Goal: Task Accomplishment & Management: Manage account settings

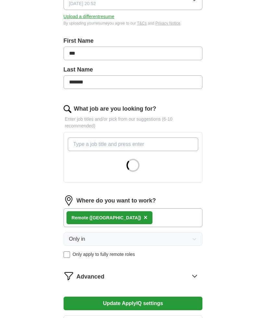
scroll to position [159, 0]
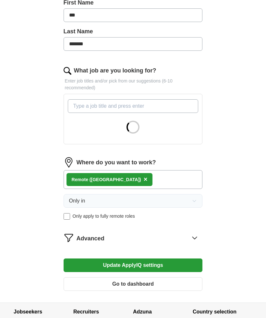
click at [187, 239] on div "Advanced" at bounding box center [139, 238] width 126 height 10
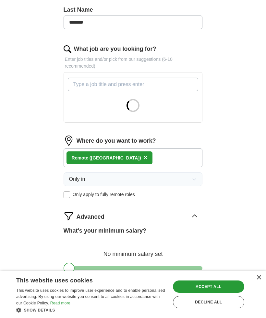
scroll to position [181, 0]
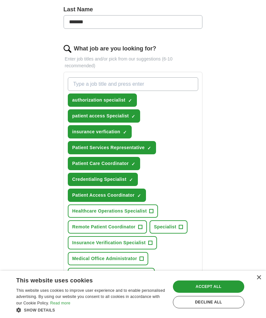
click at [148, 150] on span "✓" at bounding box center [149, 148] width 4 height 5
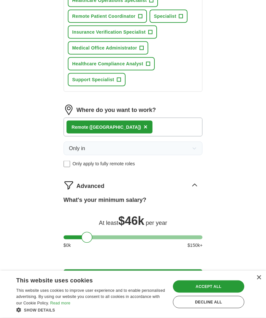
scroll to position [392, 0]
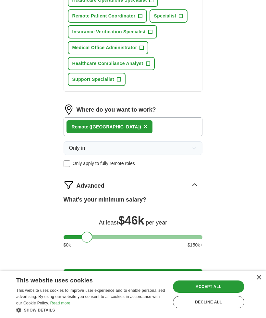
click at [109, 281] on button "Update ApplyIQ settings" at bounding box center [132, 276] width 139 height 14
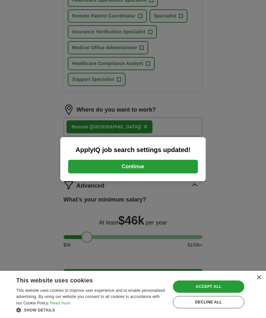
click at [99, 174] on button "Continue" at bounding box center [133, 167] width 130 height 14
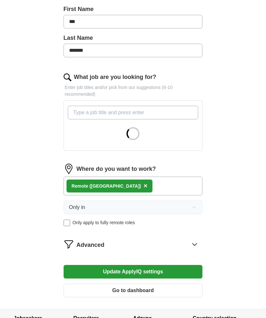
scroll to position [156, 0]
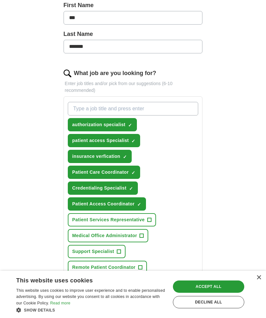
click at [107, 282] on span "Insurance Verification Specialist" at bounding box center [108, 283] width 73 height 7
click at [139, 202] on span "✓" at bounding box center [139, 204] width 4 height 5
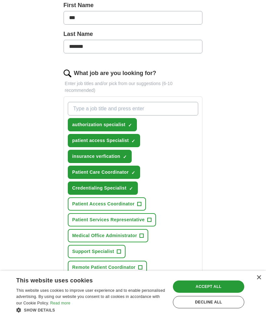
click at [132, 171] on span "✓" at bounding box center [133, 172] width 4 height 5
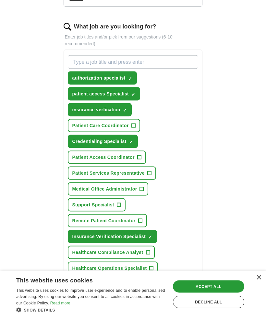
scroll to position [203, 0]
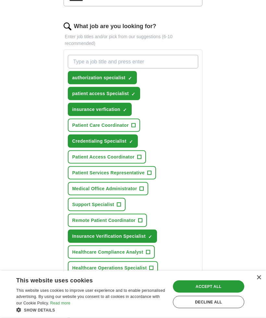
click at [109, 221] on span "Remote Patient Coordinator" at bounding box center [103, 220] width 63 height 7
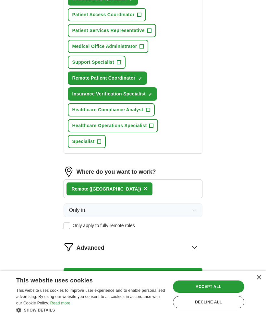
scroll to position [355, 0]
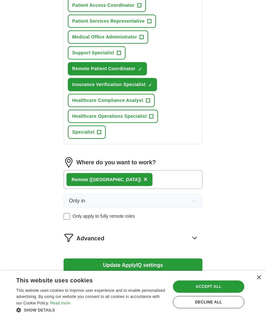
click at [100, 266] on button "Update ApplyIQ settings" at bounding box center [132, 266] width 139 height 14
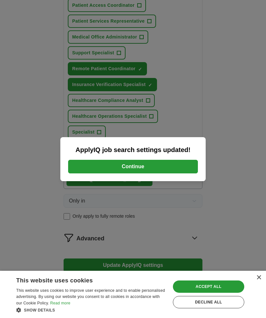
click at [117, 174] on button "Continue" at bounding box center [133, 167] width 130 height 14
